Goal: Transaction & Acquisition: Purchase product/service

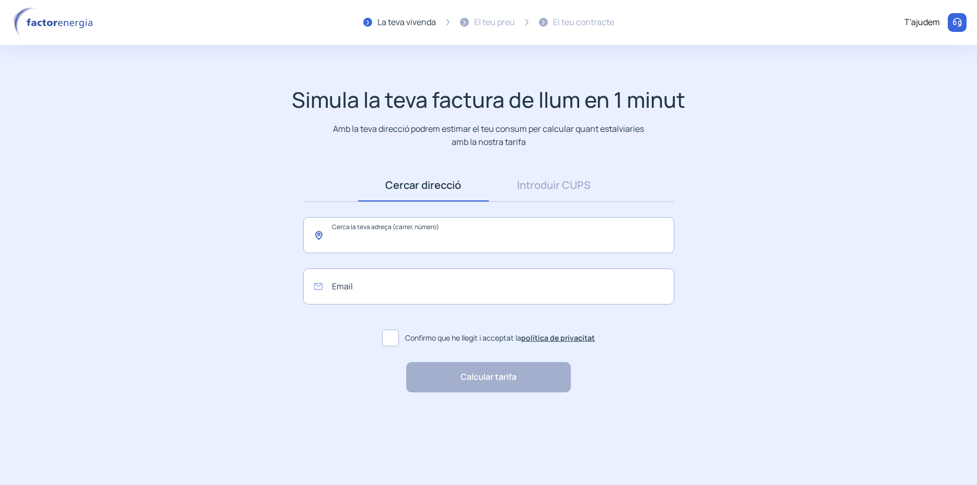
click at [380, 232] on input "text" at bounding box center [488, 235] width 371 height 36
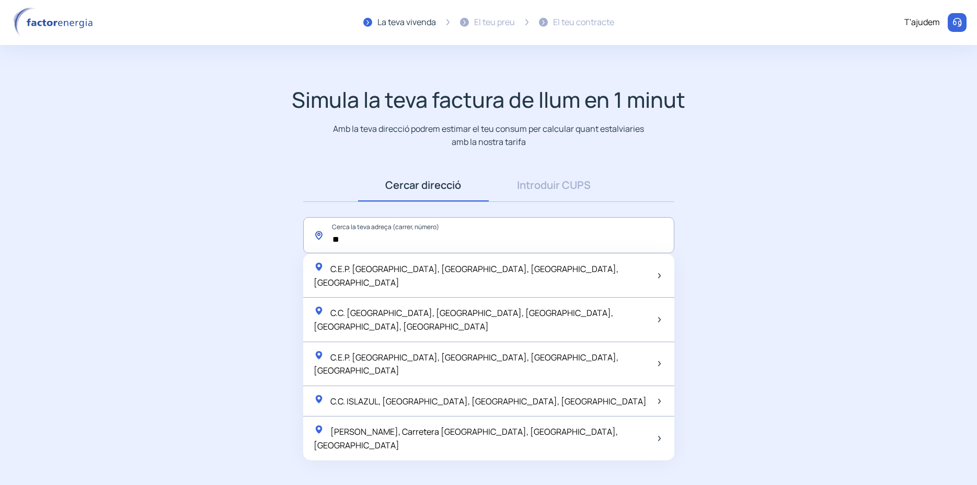
type input "*"
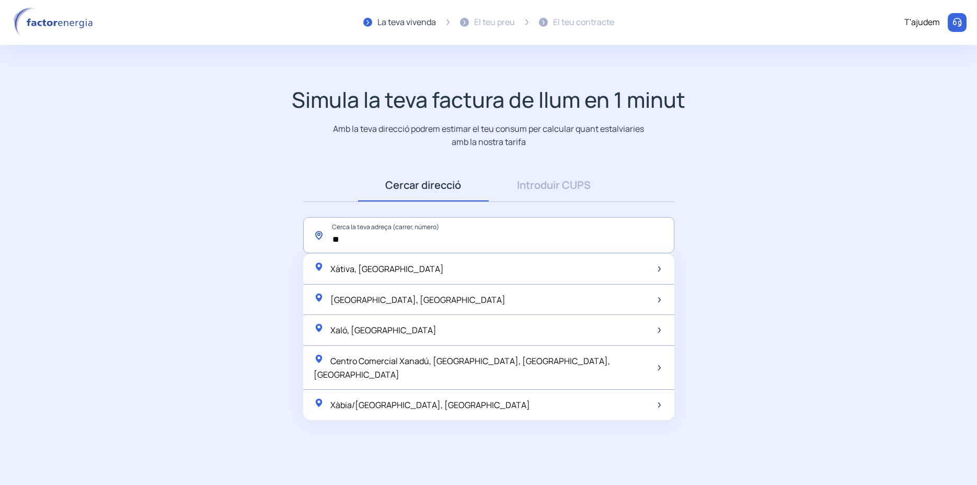
type input "*"
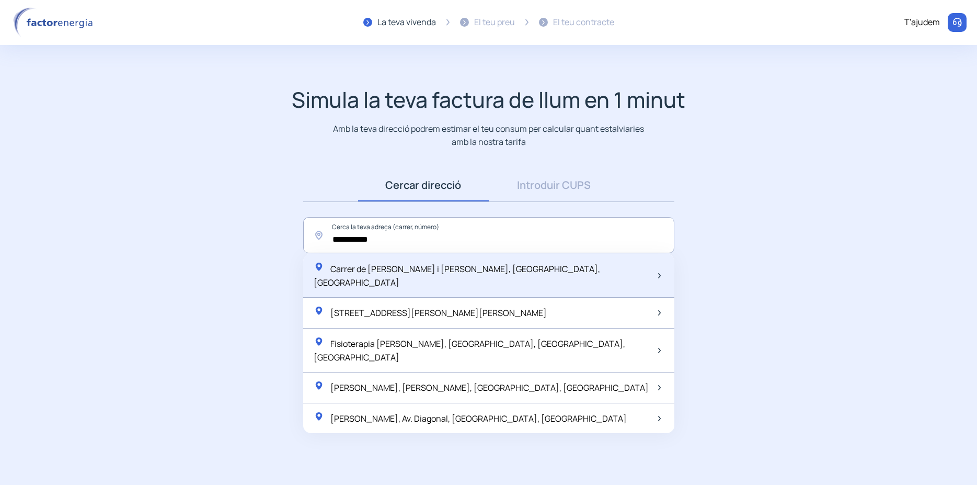
click at [658, 269] on div at bounding box center [657, 276] width 7 height 14
type input "**********"
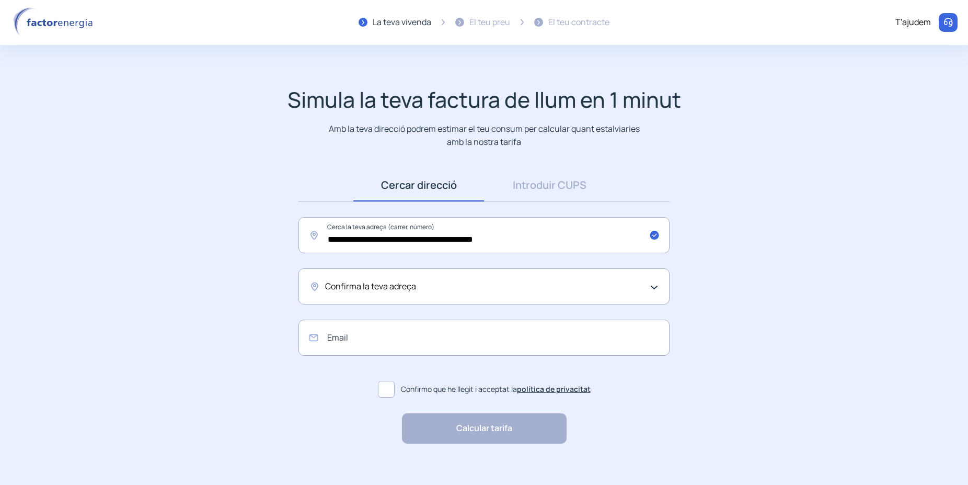
click at [449, 290] on div "Confirma la teva adreça" at bounding box center [481, 287] width 313 height 14
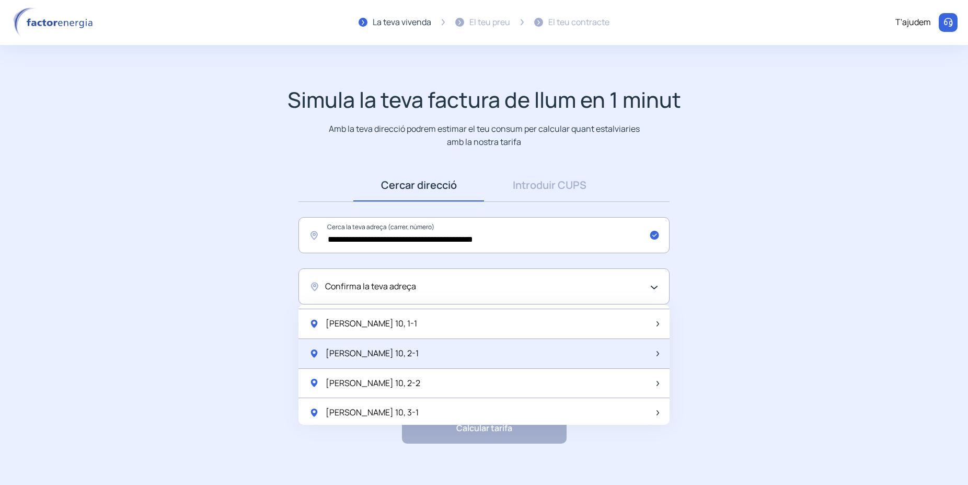
scroll to position [69, 0]
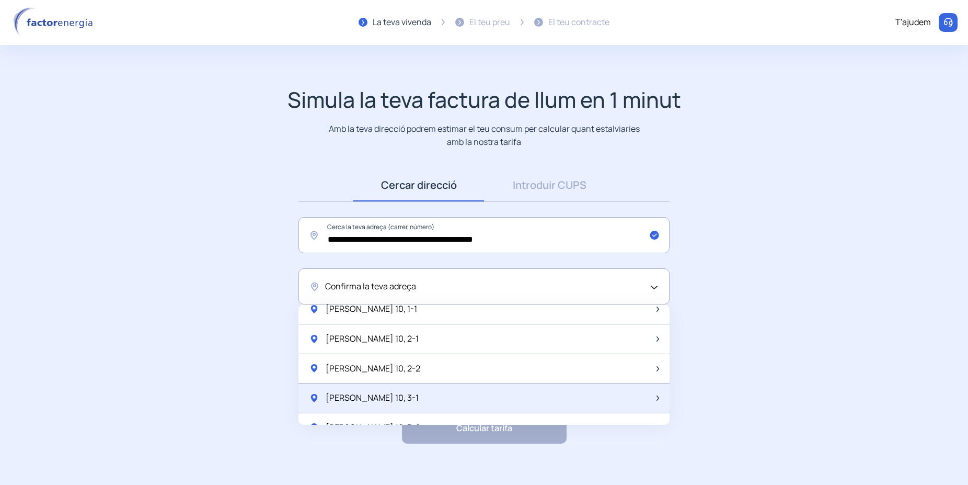
click at [416, 398] on span "[PERSON_NAME] 10, 3-1" at bounding box center [372, 398] width 93 height 14
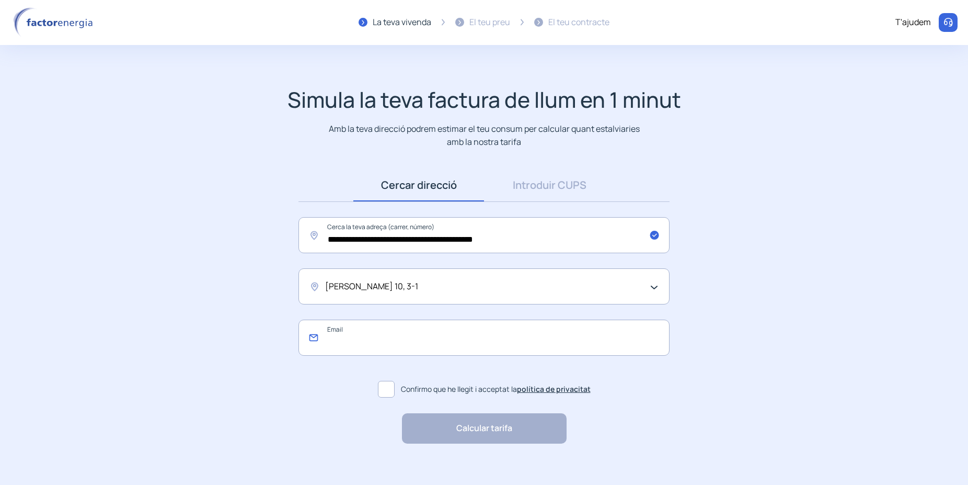
click at [340, 343] on input "email" at bounding box center [483, 337] width 371 height 36
type input "**********"
click at [384, 387] on span at bounding box center [386, 389] width 17 height 17
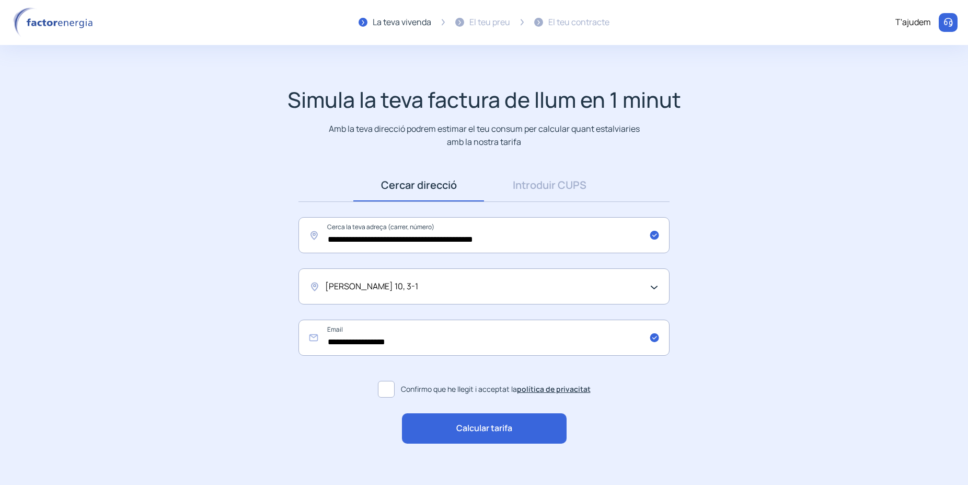
click at [463, 426] on span "Calcular tarifa" at bounding box center [484, 428] width 56 height 14
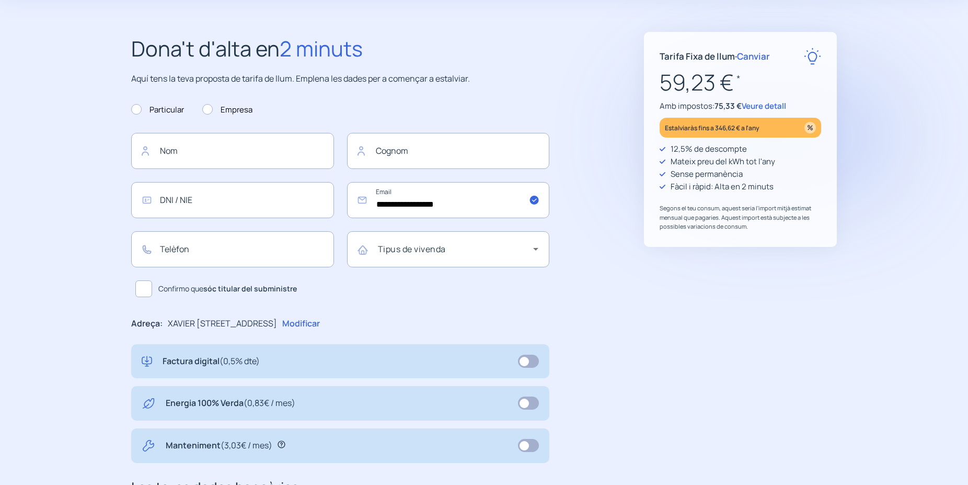
scroll to position [21, 0]
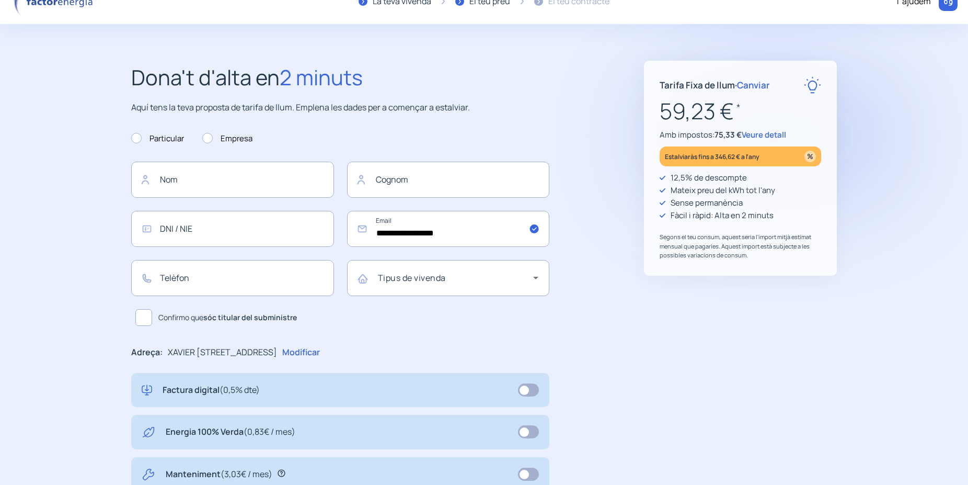
click at [757, 139] on span "Veure detall" at bounding box center [764, 134] width 44 height 11
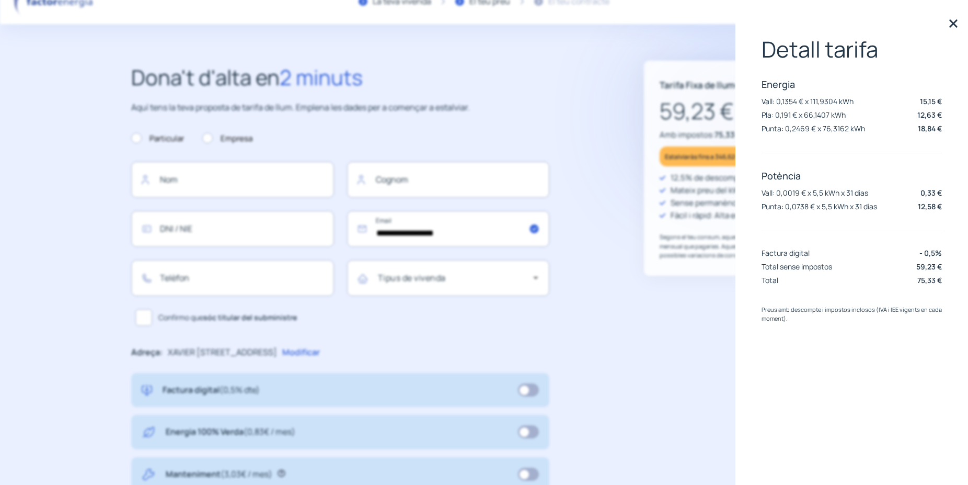
click at [954, 23] on img at bounding box center [954, 24] width 16 height 16
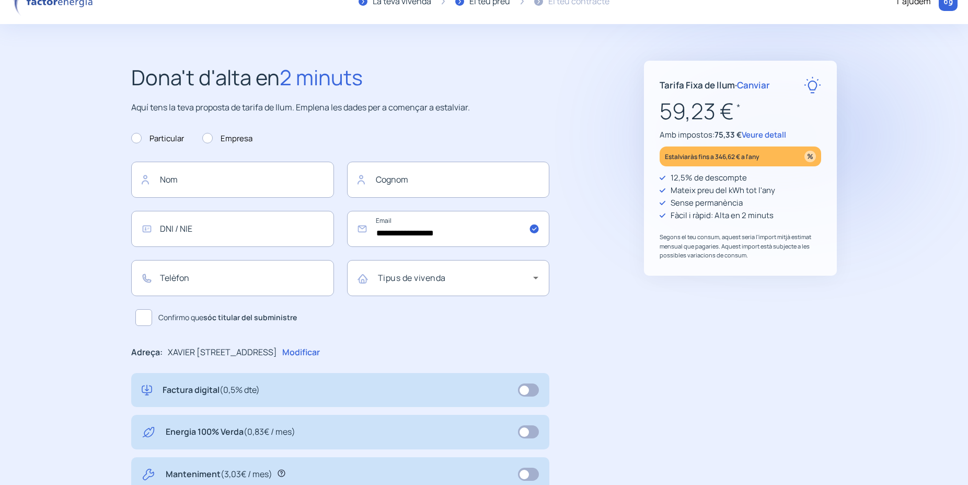
click at [764, 83] on span "Canviar" at bounding box center [753, 85] width 33 height 12
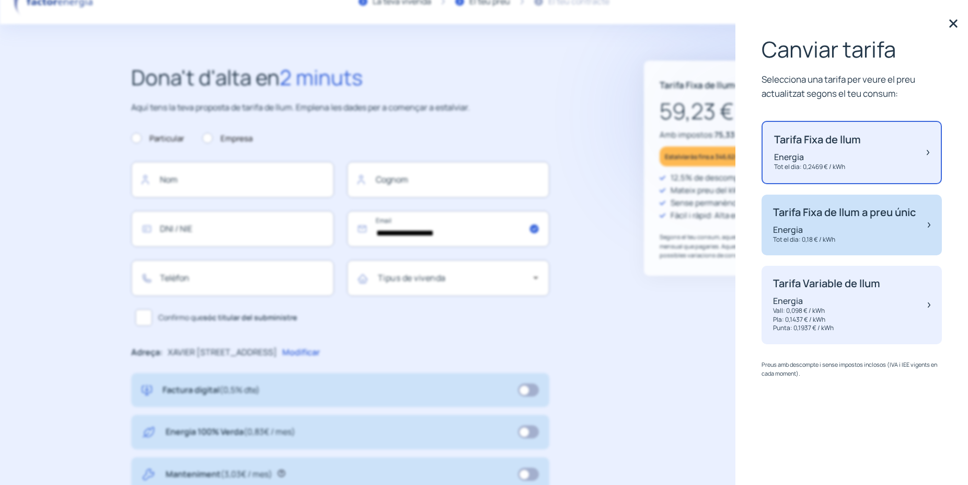
click at [861, 218] on p "Tarifa Fixa de llum a preu únic" at bounding box center [844, 212] width 143 height 13
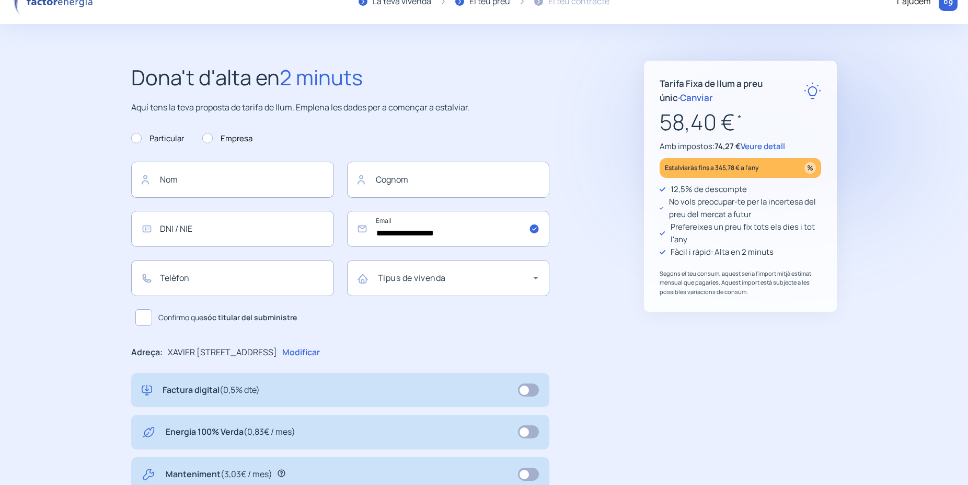
click at [778, 145] on span "Veure detall" at bounding box center [763, 146] width 44 height 11
